Goal: Information Seeking & Learning: Check status

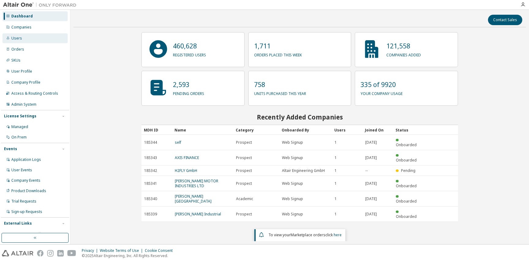
click at [21, 35] on div "Users" at bounding box center [34, 38] width 65 height 10
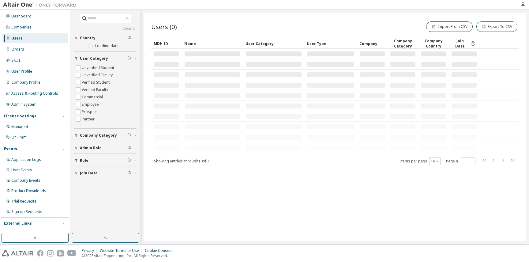
click at [105, 18] on input "text" at bounding box center [106, 18] width 37 height 6
click at [96, 20] on input "text" at bounding box center [106, 18] width 37 height 6
click at [98, 17] on input "text" at bounding box center [106, 18] width 37 height 6
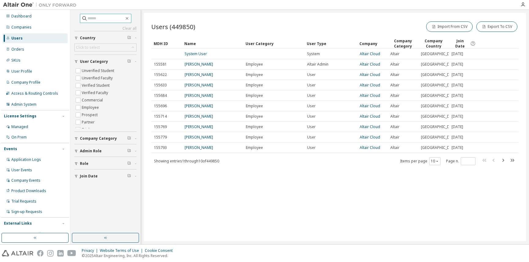
paste input "**********"
type input "**********"
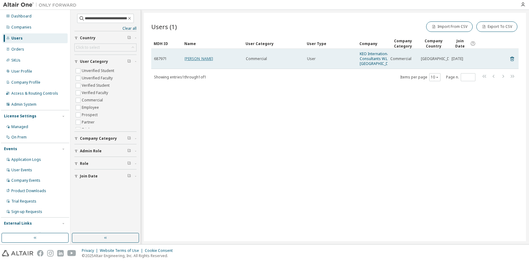
click at [195, 61] on link "[PERSON_NAME]" at bounding box center [199, 58] width 28 height 5
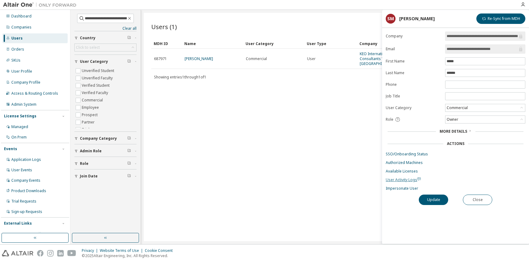
click at [403, 180] on span "User Activity Logs" at bounding box center [403, 179] width 35 height 5
click at [392, 155] on link "SSO/Onboarding Status" at bounding box center [456, 154] width 140 height 5
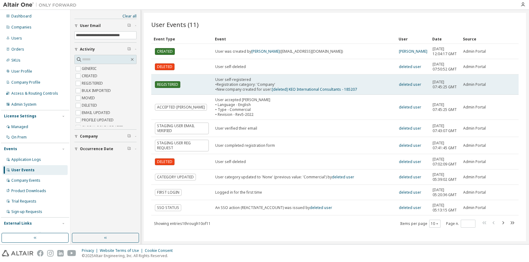
click at [259, 92] on div "User self-registered • Registration category: 'Company' • New company created f…" at bounding box center [286, 84] width 142 height 15
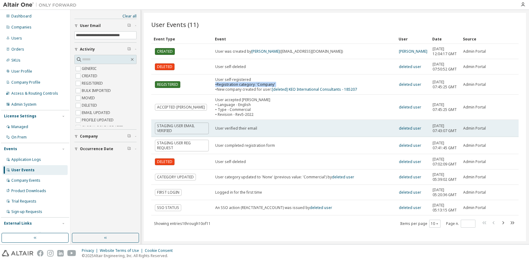
scroll to position [38, 0]
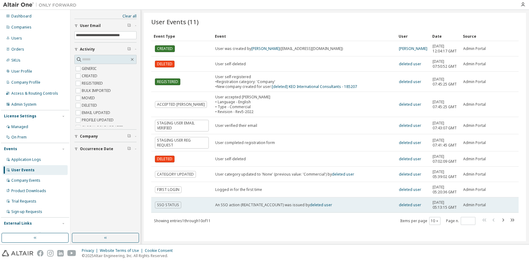
drag, startPoint x: 343, startPoint y: 202, endPoint x: 342, endPoint y: 211, distance: 9.5
click at [342, 211] on td "An SSO action (REACTIVATE_ACCOUNT) was issued by deleted user" at bounding box center [305, 204] width 184 height 15
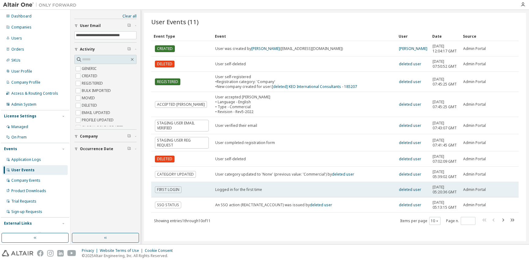
scroll to position [36, 0]
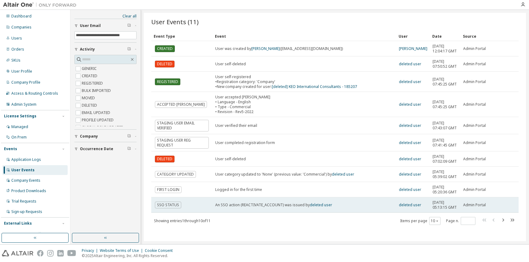
drag, startPoint x: 446, startPoint y: 208, endPoint x: 443, endPoint y: 196, distance: 11.7
click at [443, 197] on td "Tue, 09 Sep 2025 05:13:15 GMT" at bounding box center [445, 204] width 31 height 15
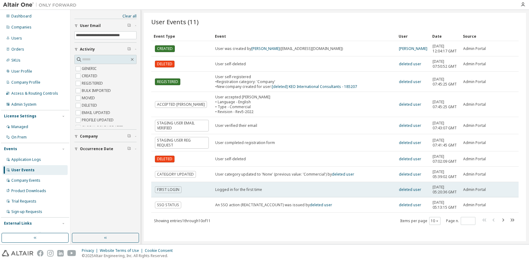
click at [441, 185] on span "Tue, 09 Sep 2025 05:20:36 GMT" at bounding box center [445, 190] width 25 height 10
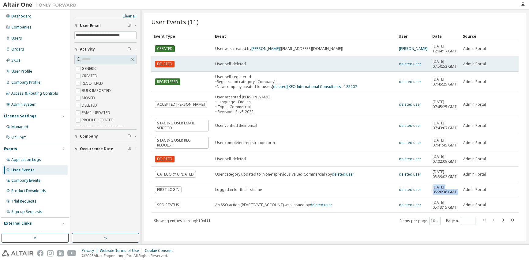
scroll to position [38, 0]
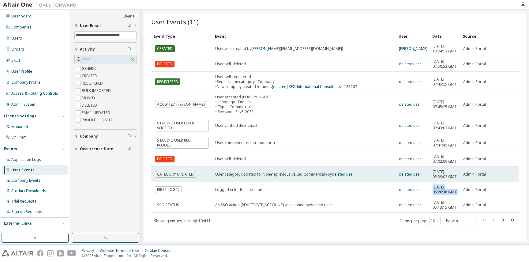
drag, startPoint x: 442, startPoint y: 209, endPoint x: 433, endPoint y: 169, distance: 40.6
click at [433, 169] on tbody "CREATED User was created by Prasanna Kurhatkar (prakur@asiapac.altair.com) Suni…" at bounding box center [335, 127] width 368 height 172
